Goal: Check status: Check status

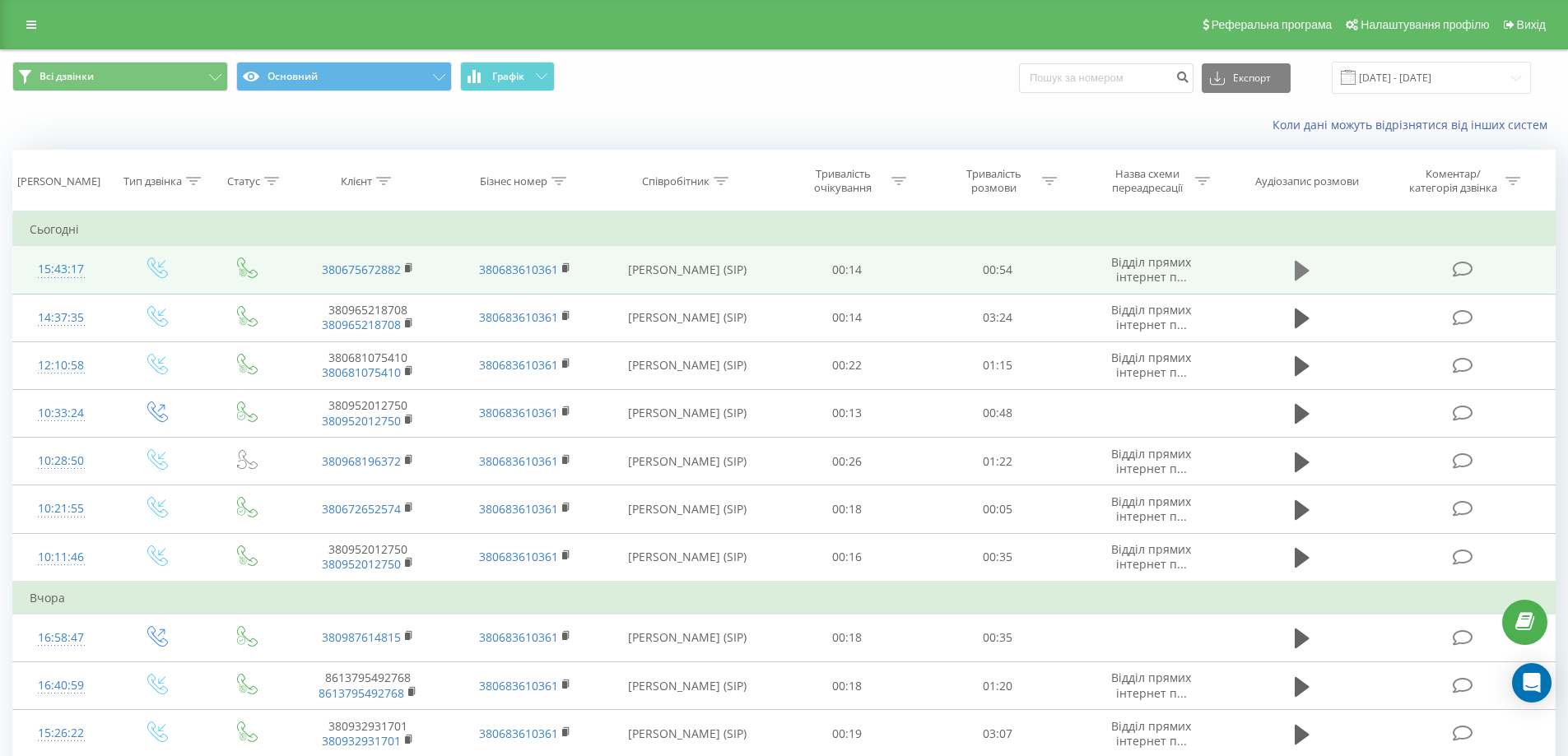
click at [1302, 273] on icon at bounding box center [1303, 271] width 15 height 20
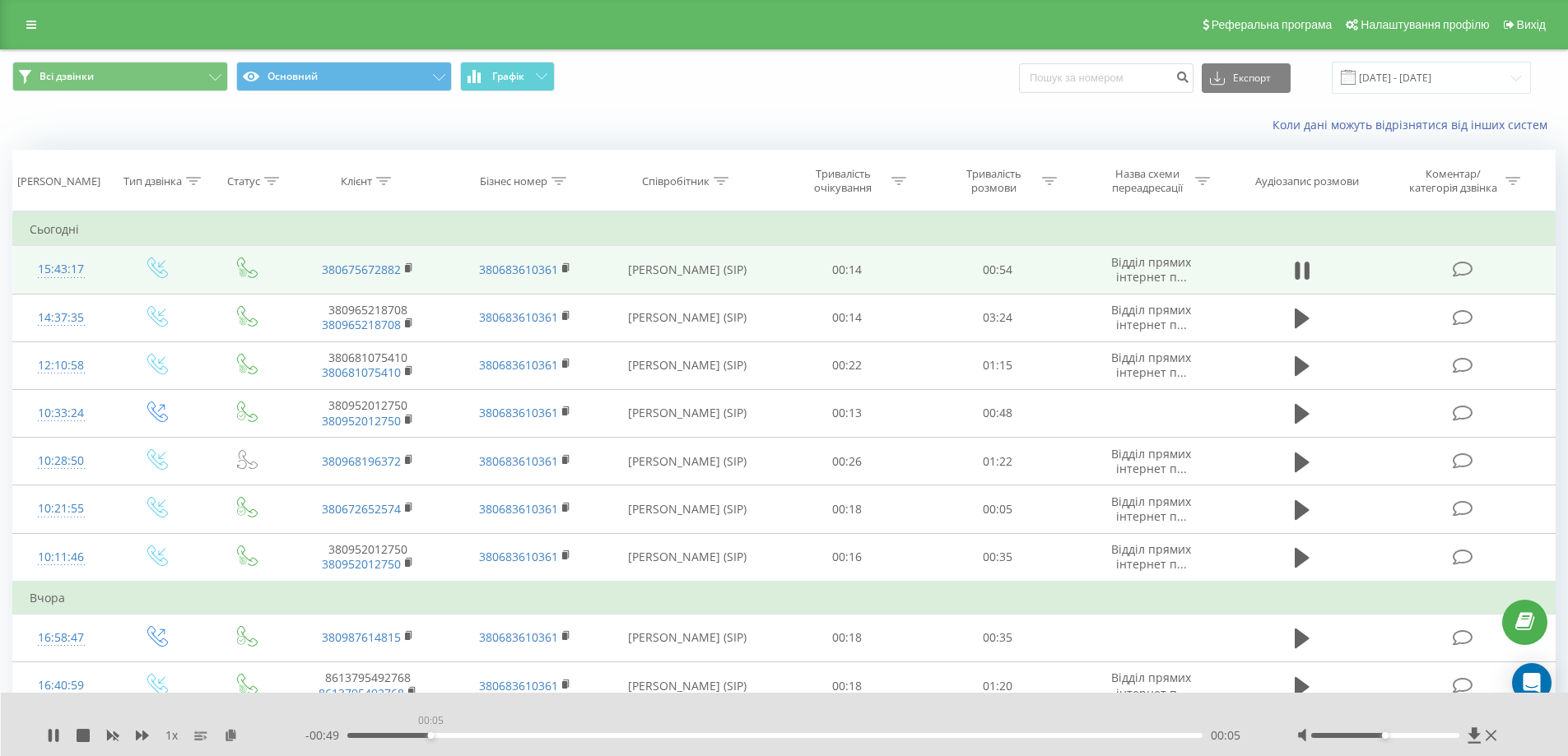
click at [430, 734] on div "00:05" at bounding box center [775, 736] width 856 height 5
click at [433, 736] on div "00:07" at bounding box center [775, 736] width 856 height 5
click at [433, 736] on div "00:05" at bounding box center [775, 736] width 856 height 5
click at [425, 734] on div "00:07" at bounding box center [775, 736] width 856 height 5
click at [54, 734] on icon at bounding box center [53, 736] width 13 height 13
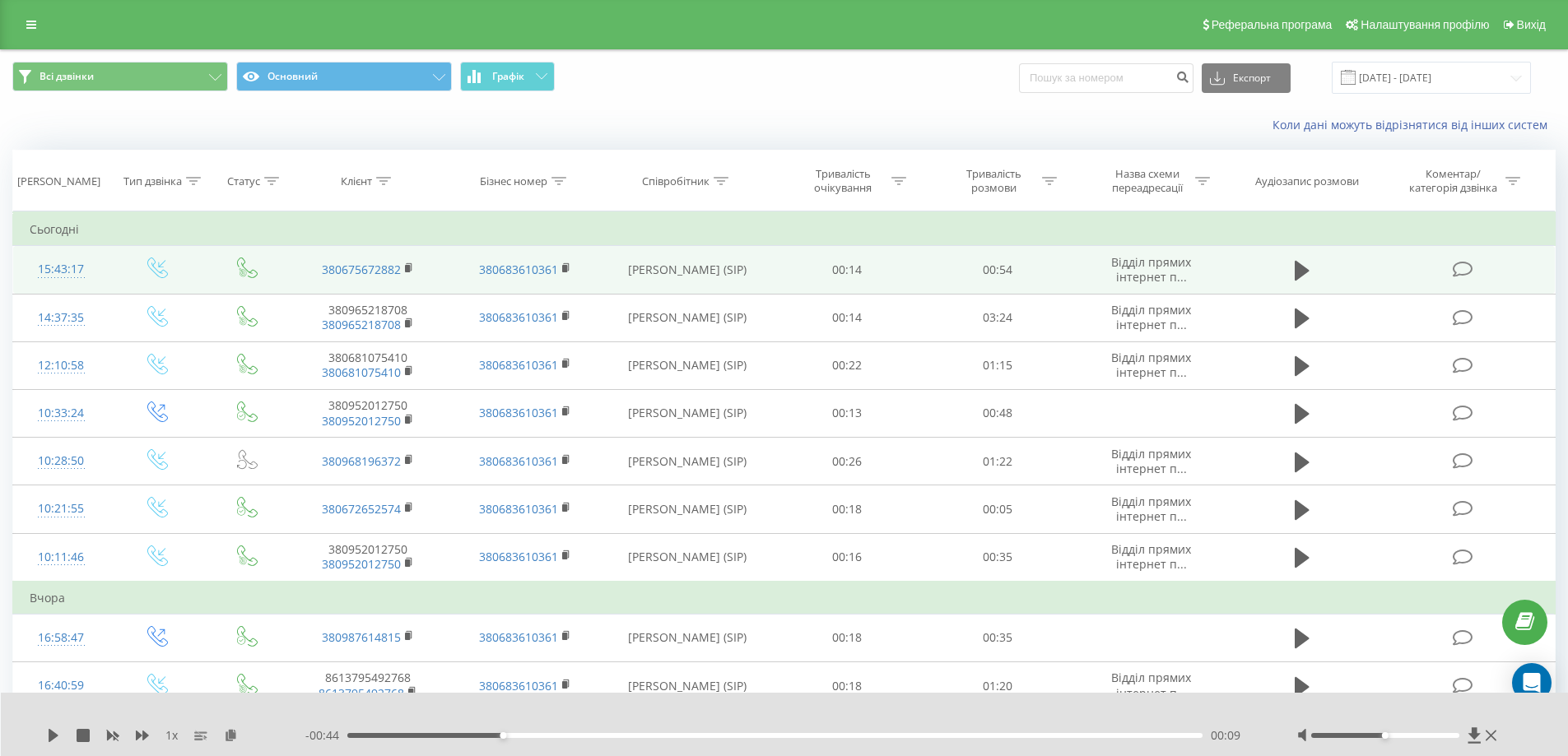
click at [459, 731] on div "- 00:44 00:09 00:09" at bounding box center [780, 736] width 951 height 17
click at [455, 737] on div "00:09" at bounding box center [775, 736] width 856 height 5
click at [57, 735] on icon at bounding box center [53, 736] width 10 height 13
click at [437, 737] on div "00:08" at bounding box center [775, 736] width 856 height 5
click at [49, 741] on icon at bounding box center [50, 736] width 3 height 13
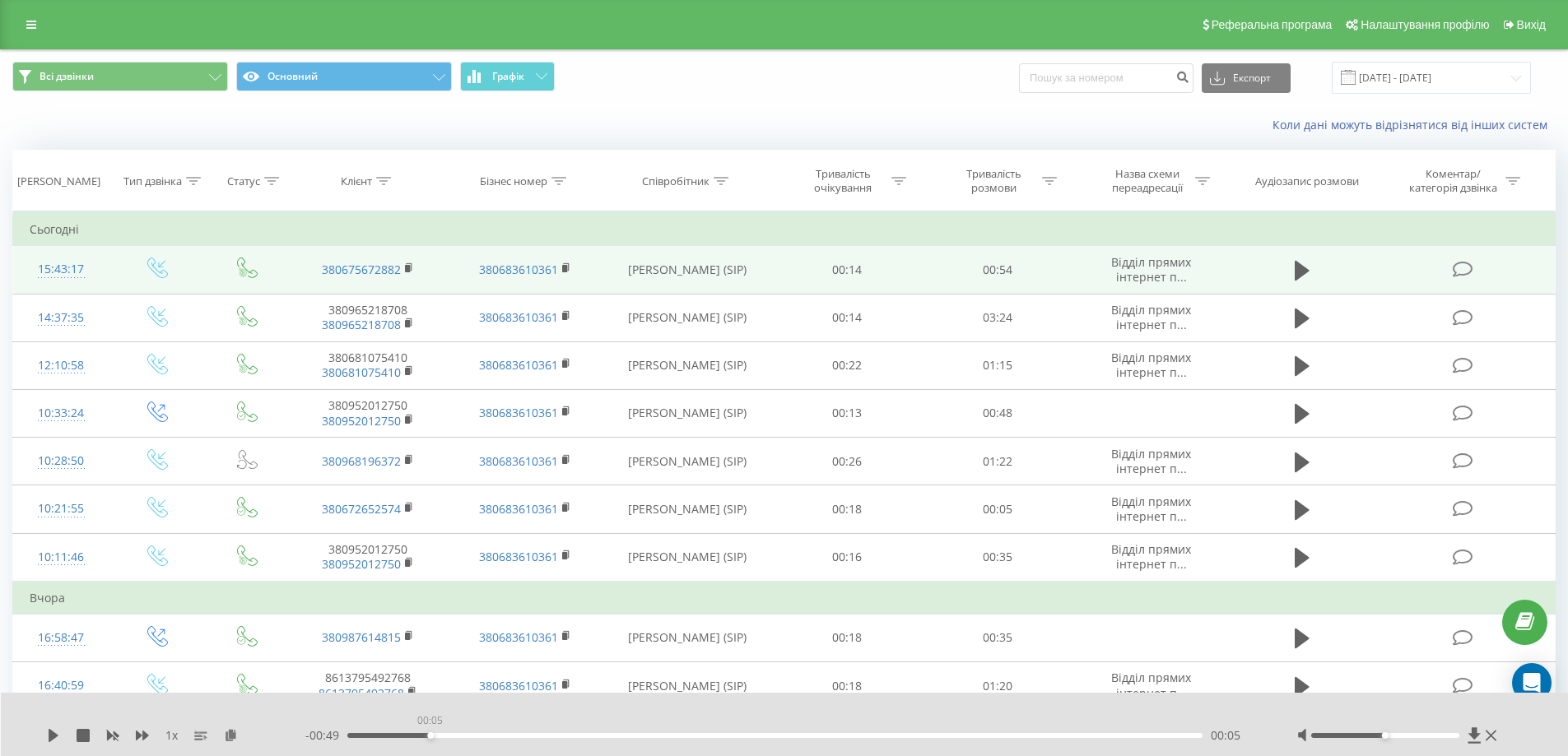
click at [430, 737] on div "00:05" at bounding box center [775, 736] width 856 height 5
click at [48, 736] on icon at bounding box center [53, 736] width 13 height 13
click at [48, 736] on icon at bounding box center [50, 736] width 3 height 13
click at [410, 266] on rect at bounding box center [408, 269] width 5 height 7
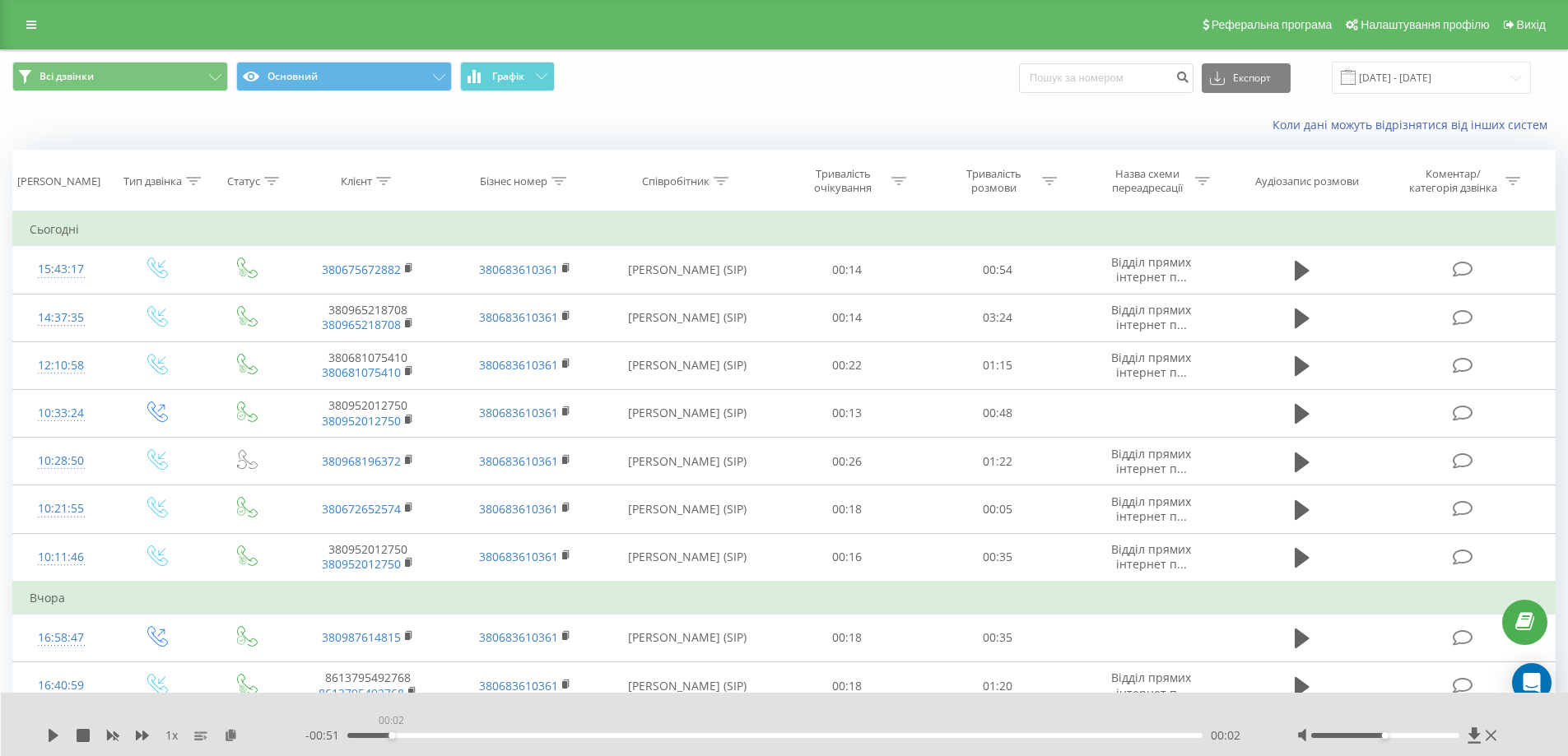
click at [387, 738] on div "00:02" at bounding box center [775, 736] width 856 height 5
click at [46, 738] on div "1 x - 00:54 00:00 00:00" at bounding box center [784, 724] width 1568 height 63
click at [51, 736] on icon at bounding box center [53, 736] width 10 height 13
click at [51, 736] on icon at bounding box center [50, 736] width 3 height 13
click at [118, 732] on icon at bounding box center [113, 736] width 13 height 13
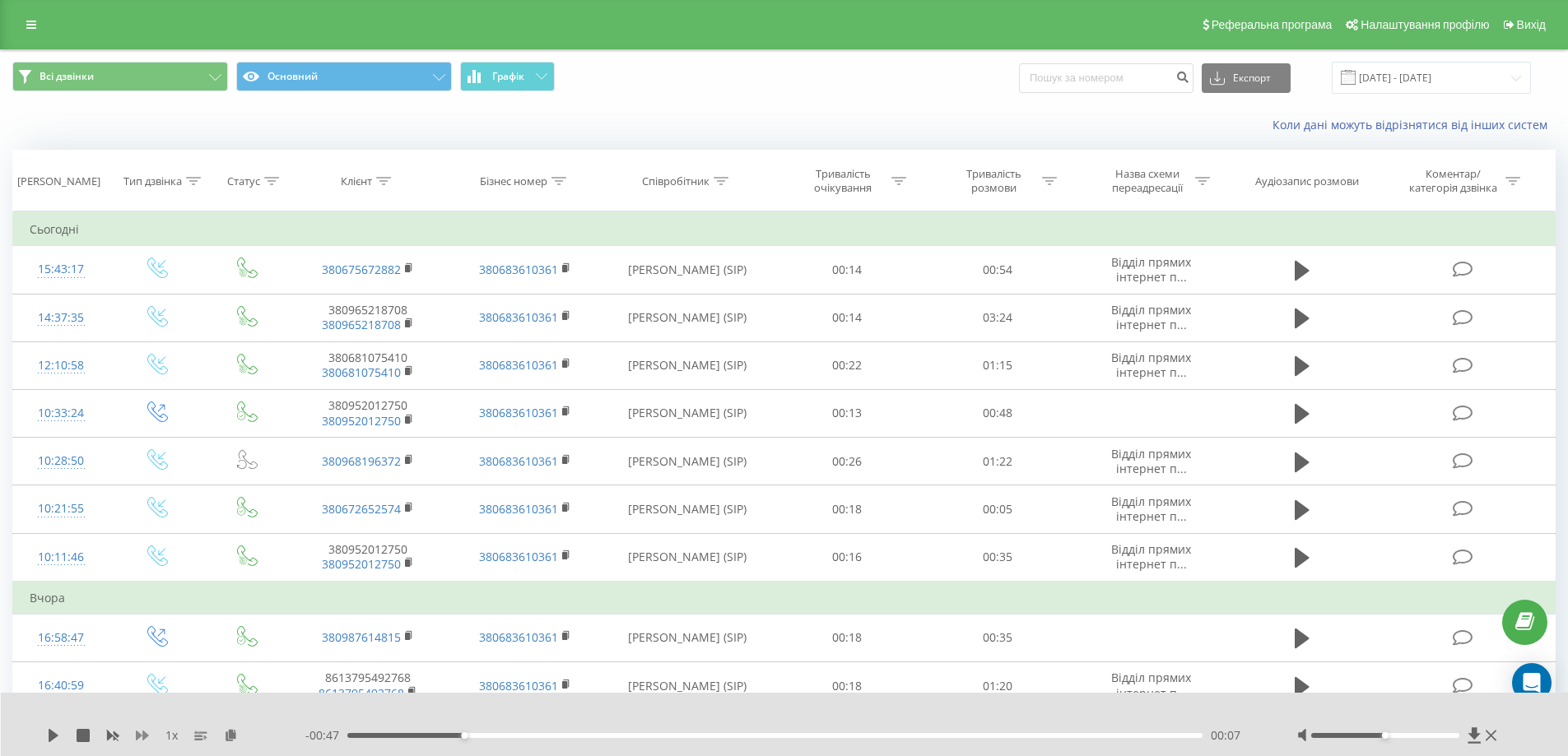
click at [147, 739] on icon at bounding box center [142, 736] width 13 height 13
click at [111, 738] on icon at bounding box center [113, 737] width 12 height 10
click at [53, 739] on icon at bounding box center [53, 736] width 10 height 13
click at [376, 737] on div "00:16" at bounding box center [775, 736] width 856 height 5
click at [171, 735] on span "1 x" at bounding box center [171, 736] width 12 height 17
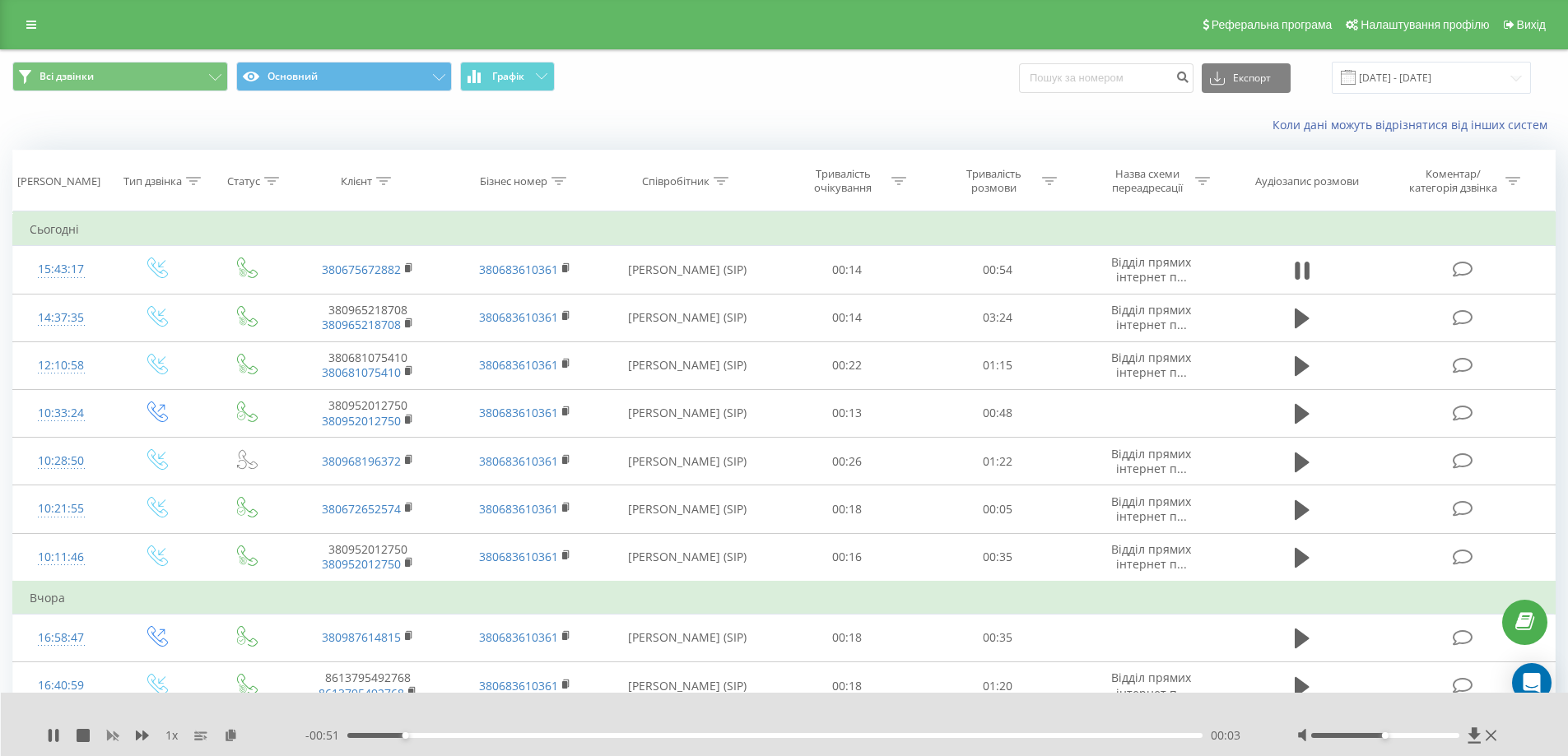
click at [114, 737] on rect at bounding box center [112, 736] width 12 height 12
click at [54, 736] on icon at bounding box center [53, 736] width 13 height 13
